Goal: Task Accomplishment & Management: Use online tool/utility

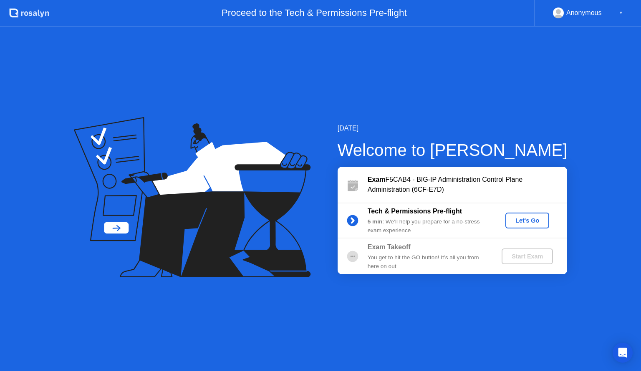
click at [517, 217] on div "Let's Go" at bounding box center [527, 220] width 37 height 7
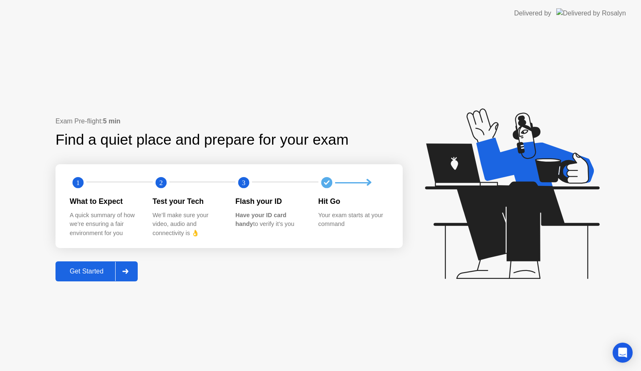
click at [92, 272] on div "Get Started" at bounding box center [86, 272] width 57 height 8
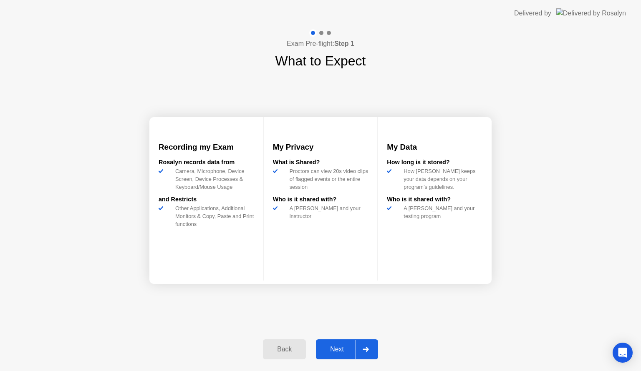
click at [335, 350] on div "Next" at bounding box center [336, 350] width 37 height 8
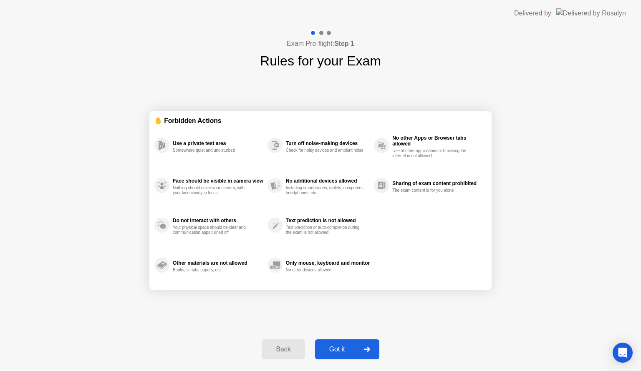
click at [336, 353] on div "Got it" at bounding box center [336, 350] width 39 height 8
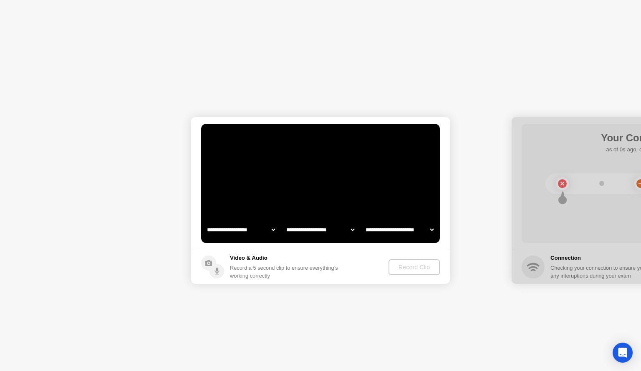
select select "**********"
select select "*******"
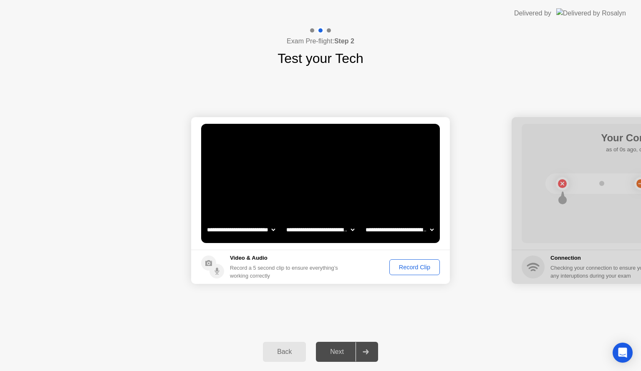
click at [423, 270] on div "Record Clip" at bounding box center [414, 267] width 45 height 7
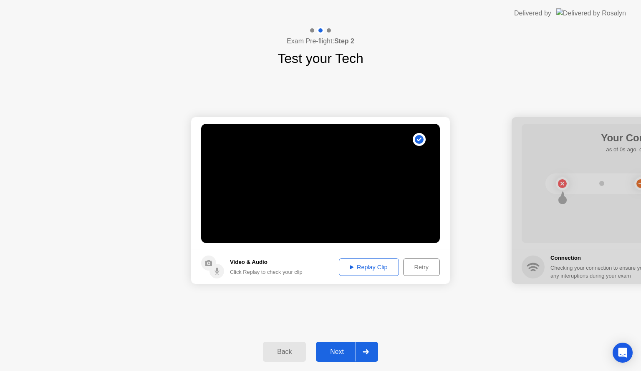
click at [375, 269] on div "Replay Clip" at bounding box center [369, 267] width 54 height 7
click at [338, 348] on div "Next" at bounding box center [336, 352] width 37 height 8
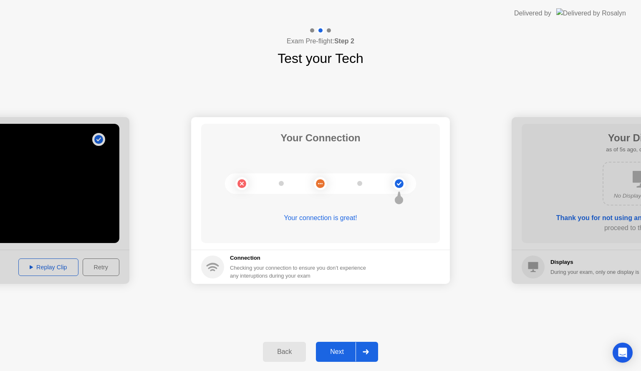
click at [335, 351] on div "Next" at bounding box center [336, 352] width 37 height 8
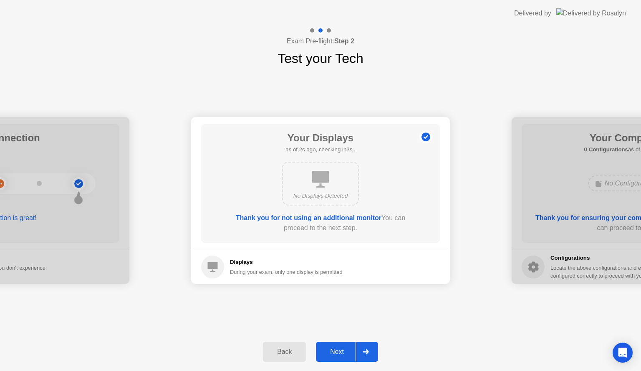
click at [335, 352] on div "Next" at bounding box center [336, 352] width 37 height 8
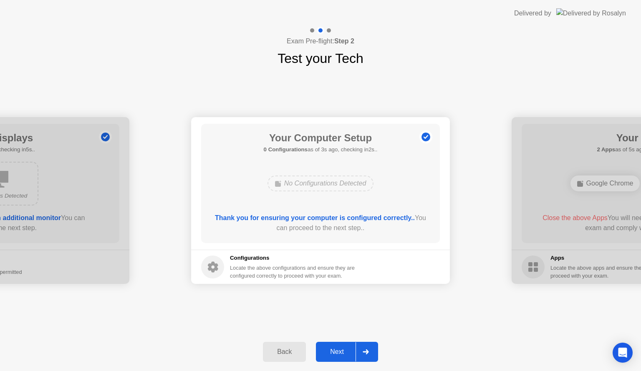
click at [338, 351] on div "Next" at bounding box center [336, 352] width 37 height 8
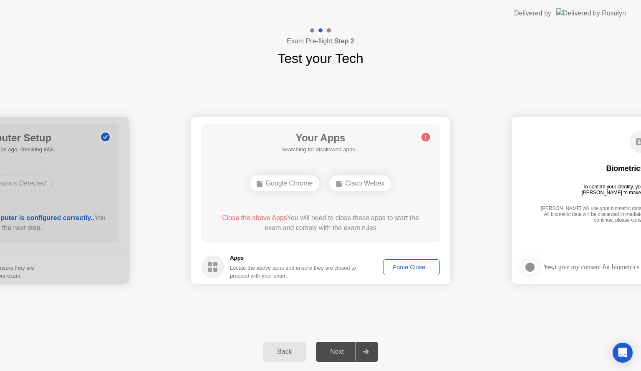
click at [409, 270] on div "Force Close..." at bounding box center [411, 267] width 51 height 7
click at [443, 371] on div at bounding box center [320, 371] width 641 height 0
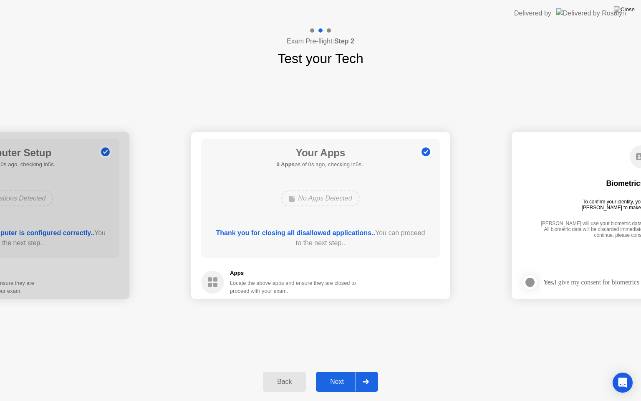
drag, startPoint x: 435, startPoint y: 340, endPoint x: 427, endPoint y: 342, distance: 8.2
click at [435, 340] on div "**********" at bounding box center [320, 215] width 641 height 294
click at [335, 371] on div "Next" at bounding box center [336, 382] width 37 height 8
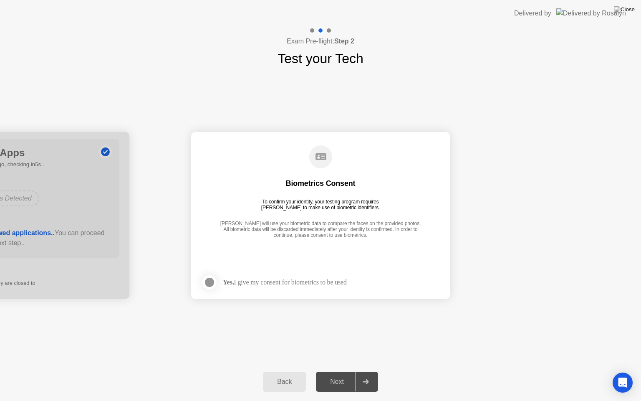
click at [210, 285] on div at bounding box center [209, 282] width 10 height 10
click at [342, 371] on div "Next" at bounding box center [336, 382] width 37 height 8
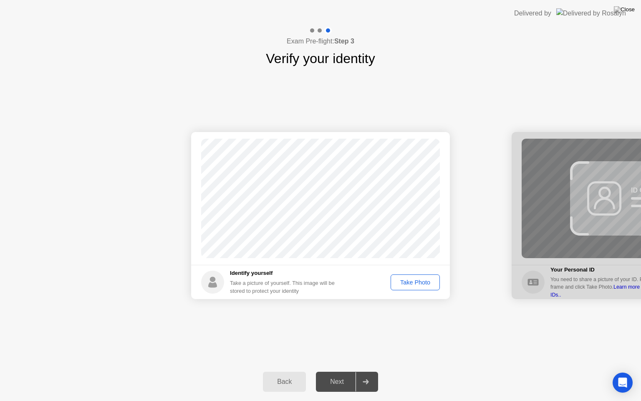
click at [426, 282] on div "Take Photo" at bounding box center [414, 282] width 43 height 7
click at [336, 371] on div "Next" at bounding box center [336, 382] width 37 height 8
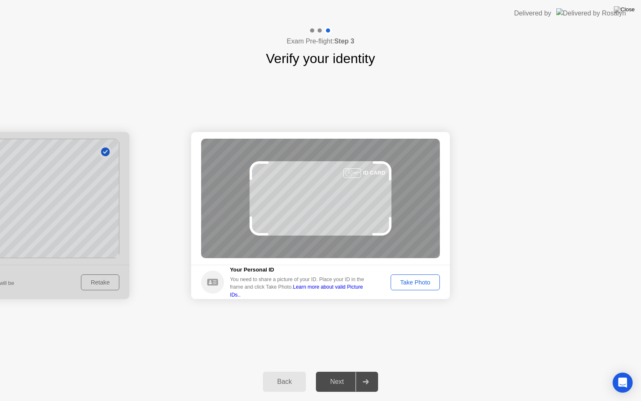
click at [409, 282] on div "Take Photo" at bounding box center [414, 282] width 43 height 7
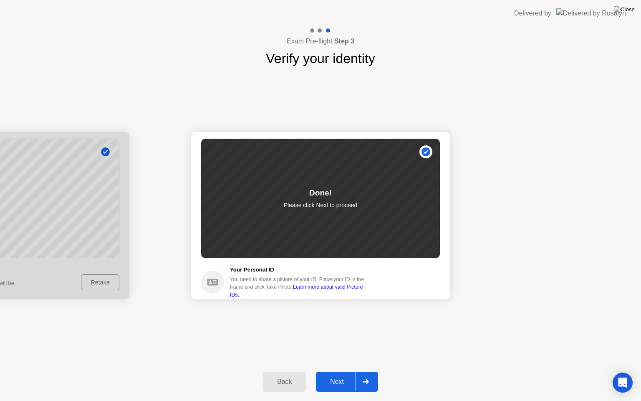
click at [333, 371] on button "Next" at bounding box center [347, 381] width 62 height 20
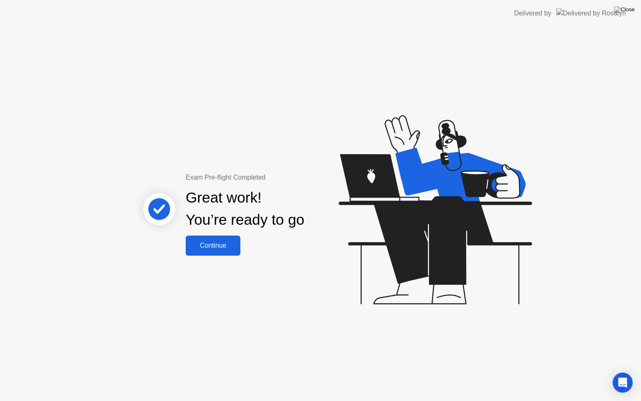
click at [213, 242] on div "Continue" at bounding box center [213, 246] width 50 height 8
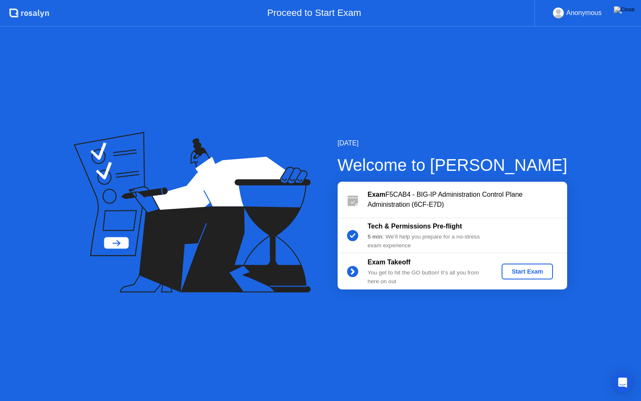
click at [521, 265] on button "Start Exam" at bounding box center [526, 271] width 51 height 16
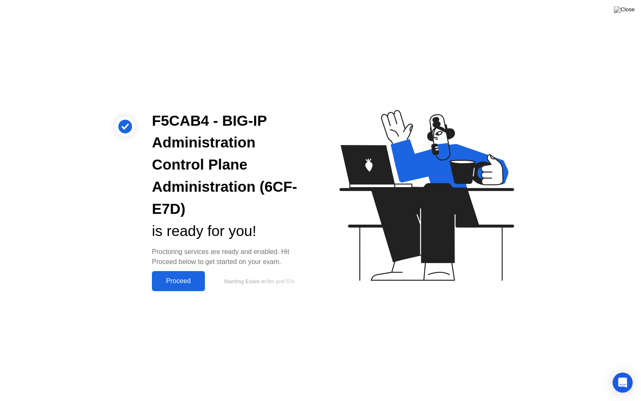
click at [189, 282] on div "Proceed" at bounding box center [178, 281] width 48 height 8
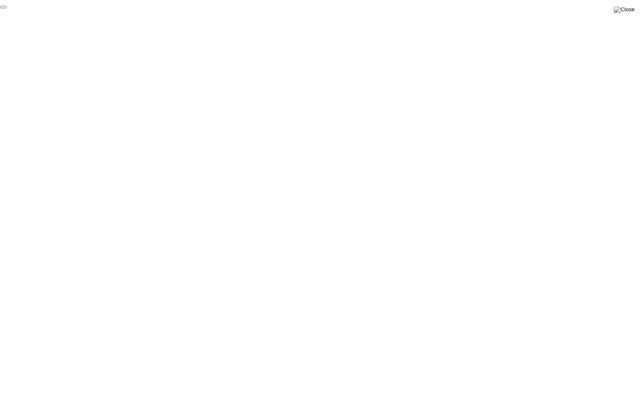
click div "End Proctoring Session"
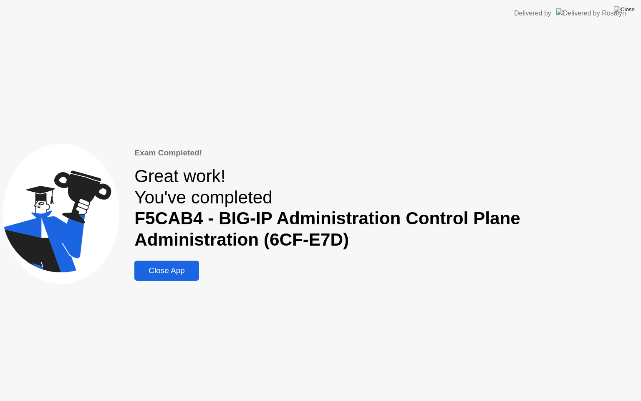
click at [192, 271] on div "Close App" at bounding box center [167, 270] width 60 height 9
